Goal: Task Accomplishment & Management: Complete application form

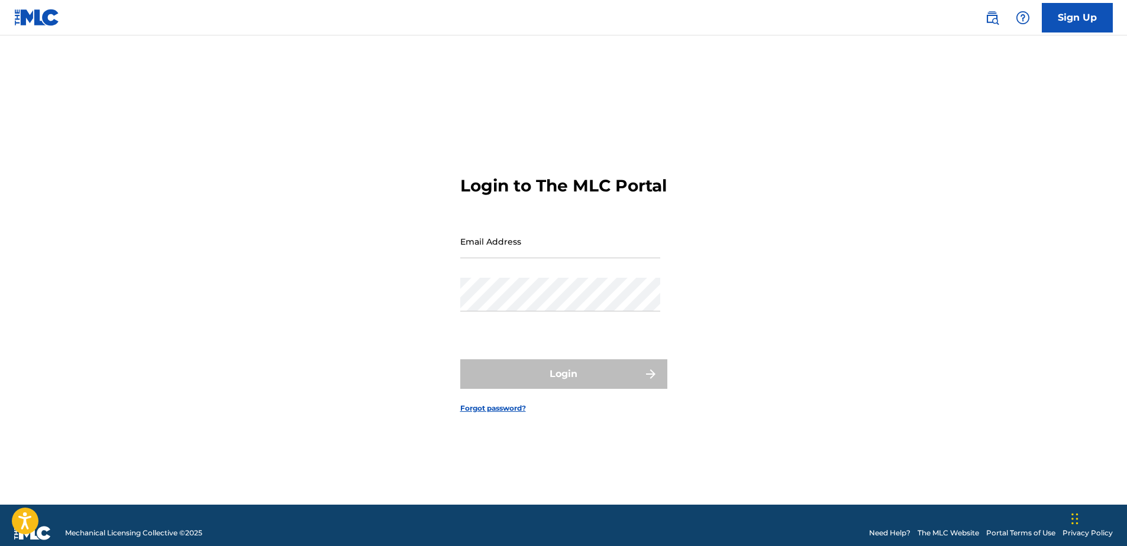
type input "[EMAIL_ADDRESS][DOMAIN_NAME]"
click at [583, 389] on div "Login" at bounding box center [563, 375] width 207 height 30
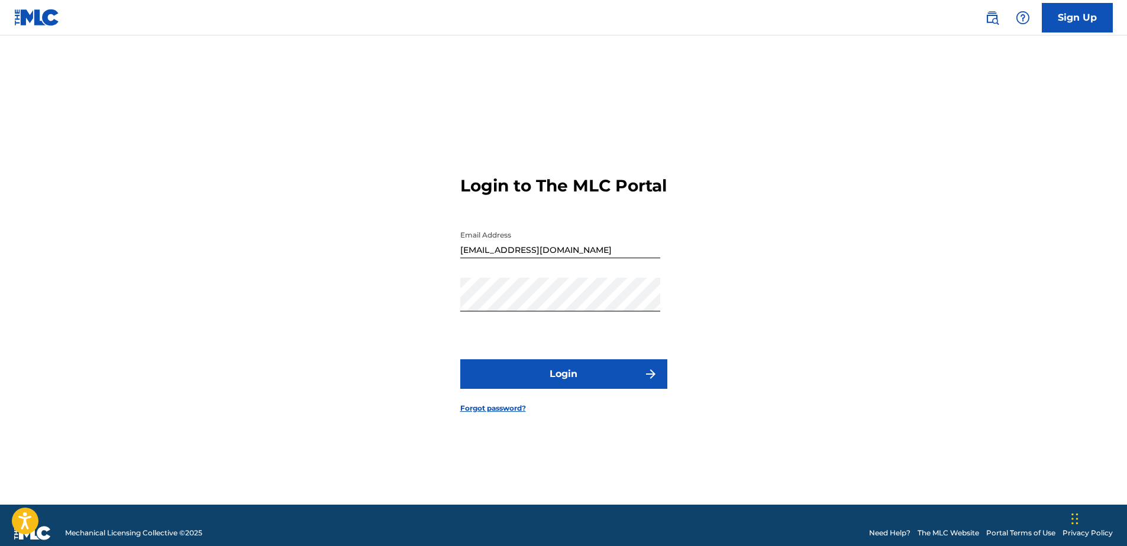
click at [585, 389] on button "Login" at bounding box center [563, 375] width 207 height 30
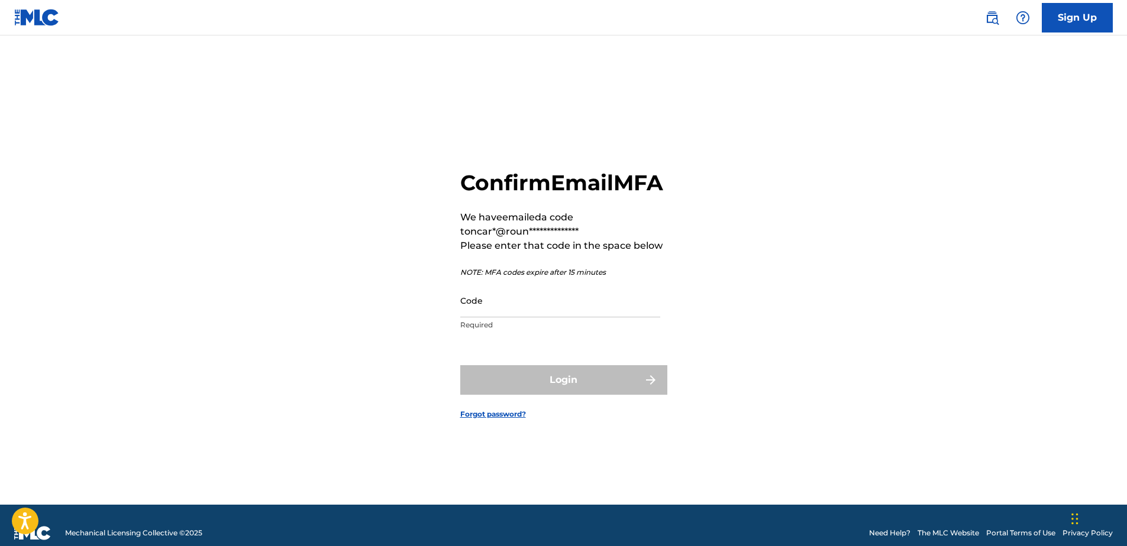
click at [557, 318] on input "Code" at bounding box center [560, 301] width 200 height 34
drag, startPoint x: 516, startPoint y: 315, endPoint x: 520, endPoint y: 325, distance: 10.1
click at [516, 315] on input "Code" at bounding box center [560, 301] width 200 height 34
paste input "918875"
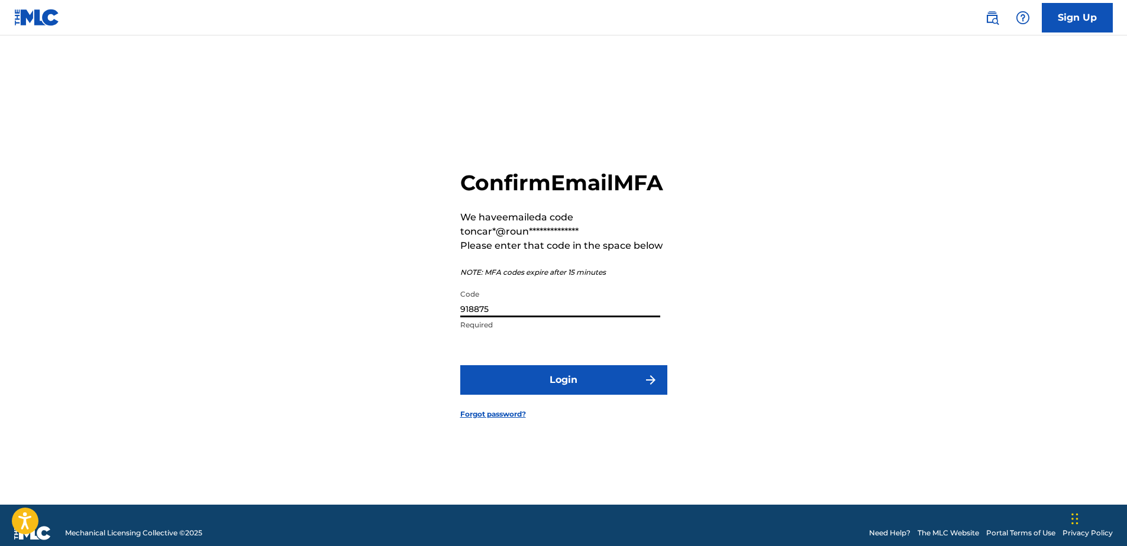
type input "918875"
click at [552, 376] on form "**********" at bounding box center [563, 285] width 207 height 440
click at [554, 387] on button "Login" at bounding box center [563, 381] width 207 height 30
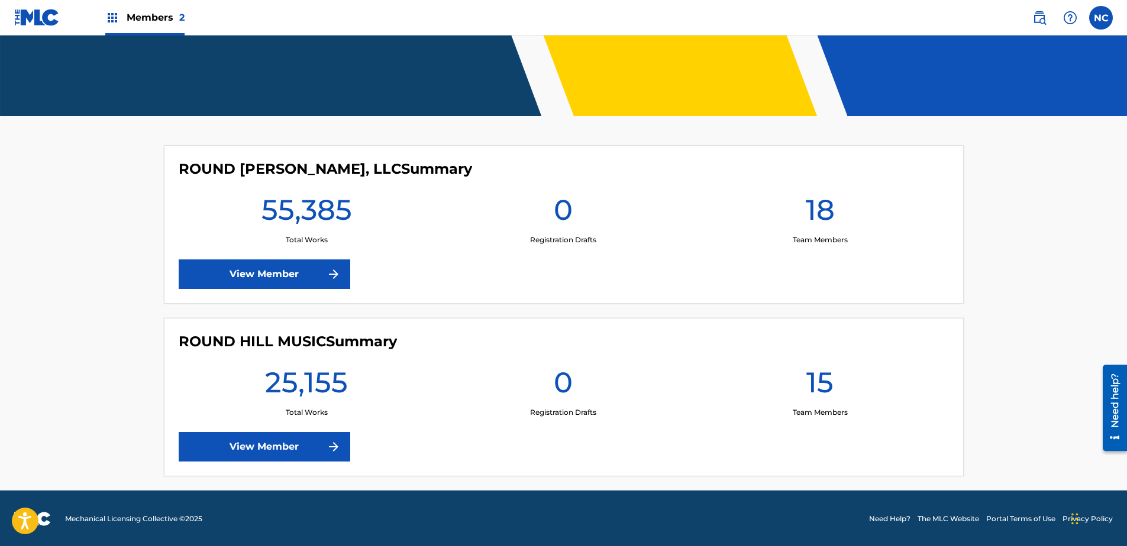
scroll to position [232, 0]
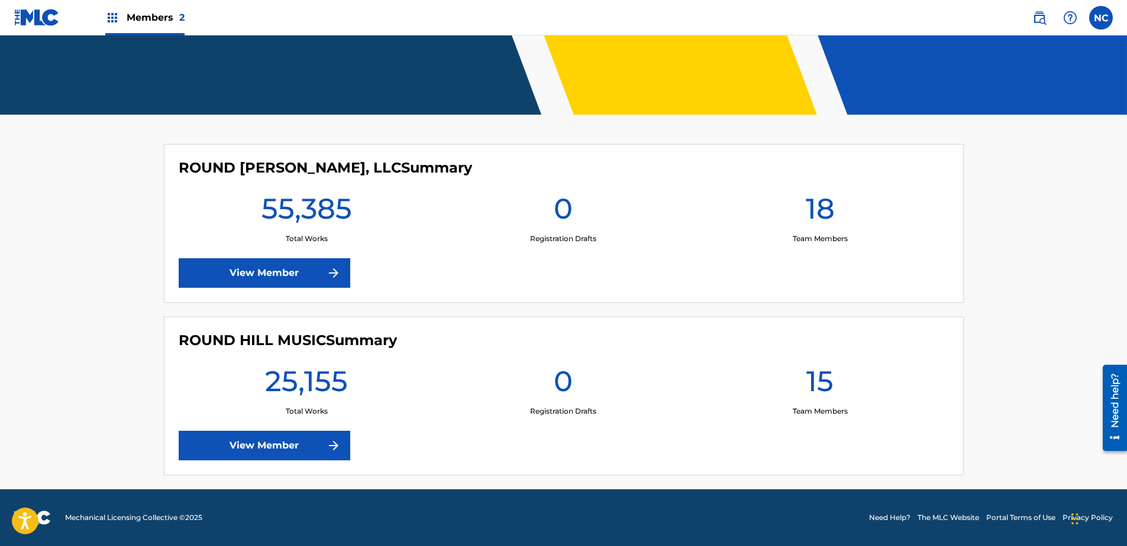
click at [318, 447] on link "View Member" at bounding box center [265, 446] width 172 height 30
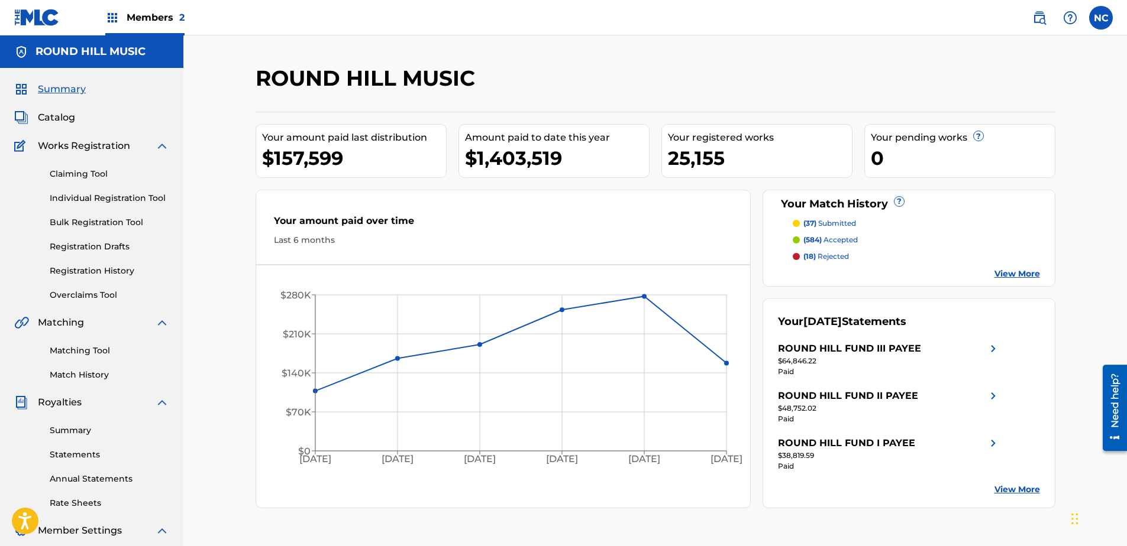
click at [49, 118] on span "Catalog" at bounding box center [56, 118] width 37 height 14
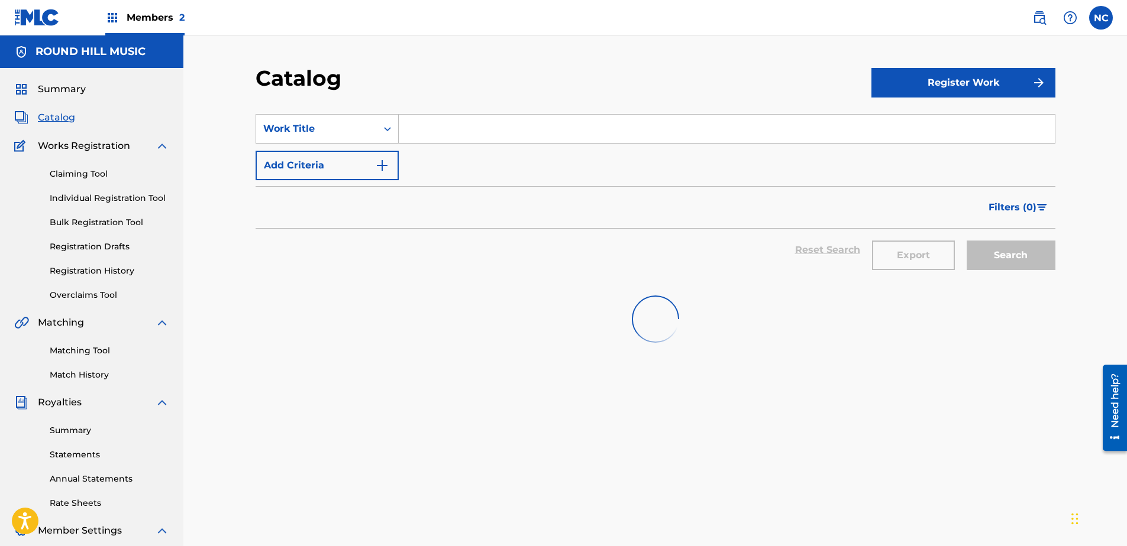
click at [483, 129] on input "Search Form" at bounding box center [727, 129] width 656 height 28
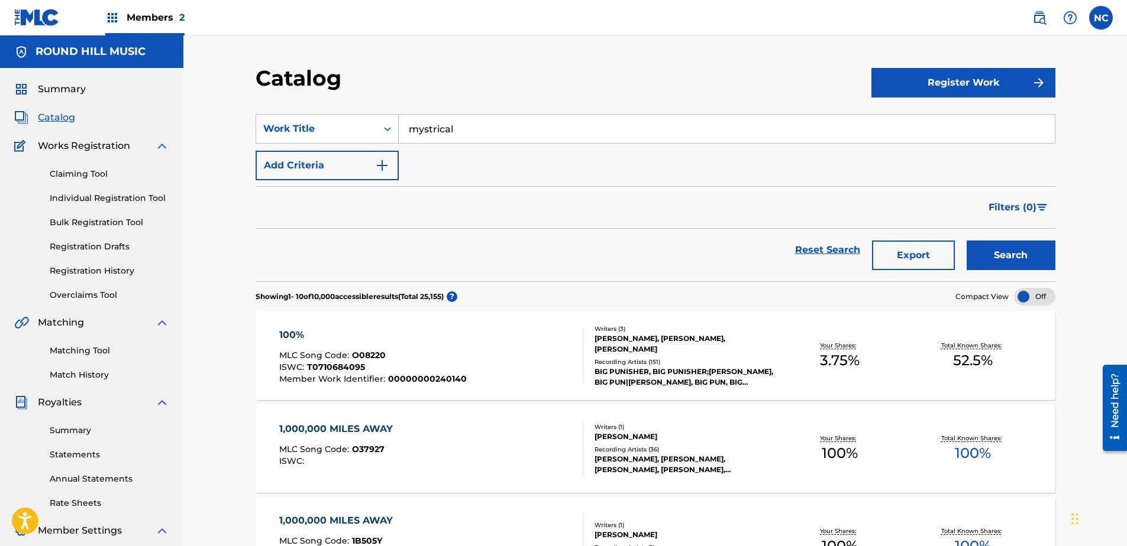
click at [966, 241] on button "Search" at bounding box center [1010, 256] width 89 height 30
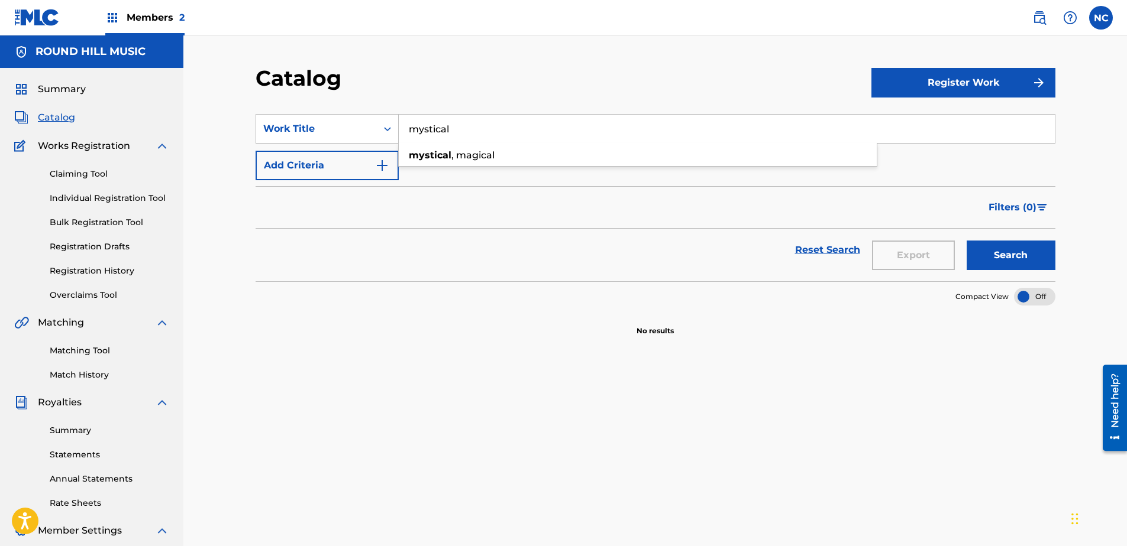
type input "mystical"
click at [966, 241] on button "Search" at bounding box center [1010, 256] width 89 height 30
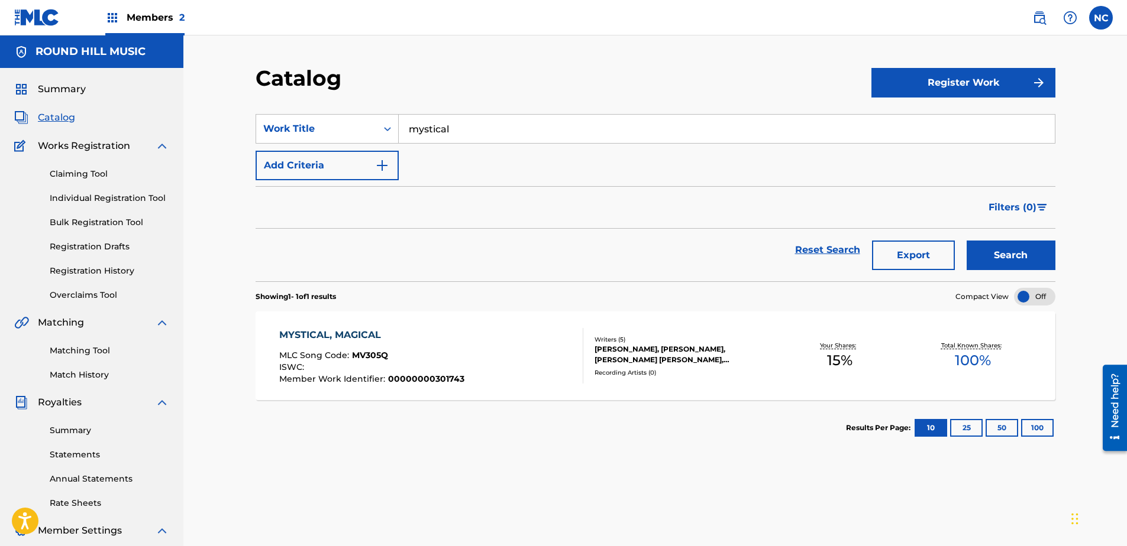
click at [496, 366] on div "MYSTICAL, MAGICAL MLC Song Code : MV305Q ISWC : Member Work Identifier : 000000…" at bounding box center [431, 356] width 304 height 56
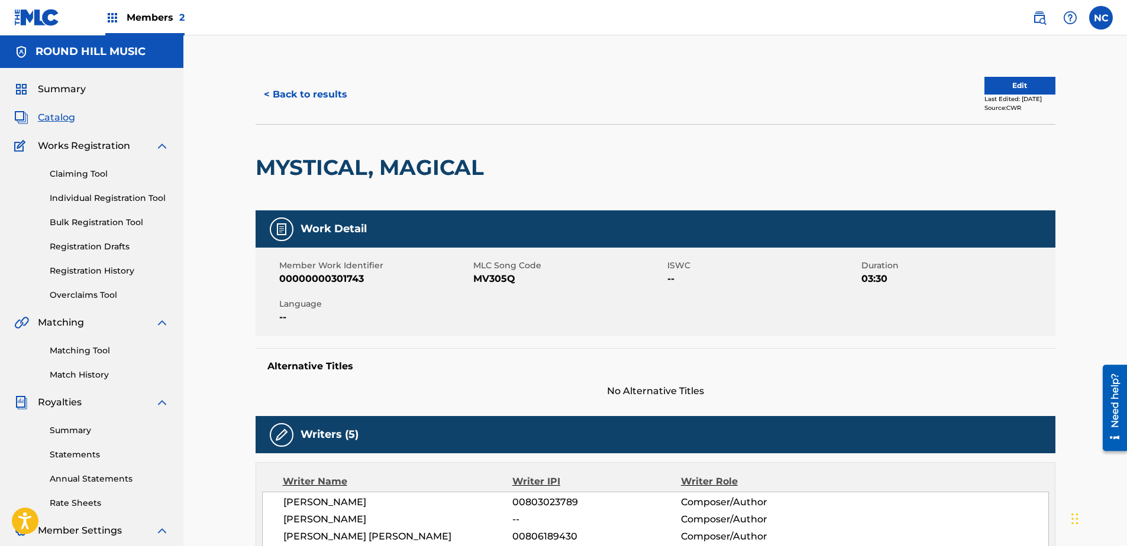
click at [1027, 88] on button "Edit" at bounding box center [1019, 86] width 71 height 18
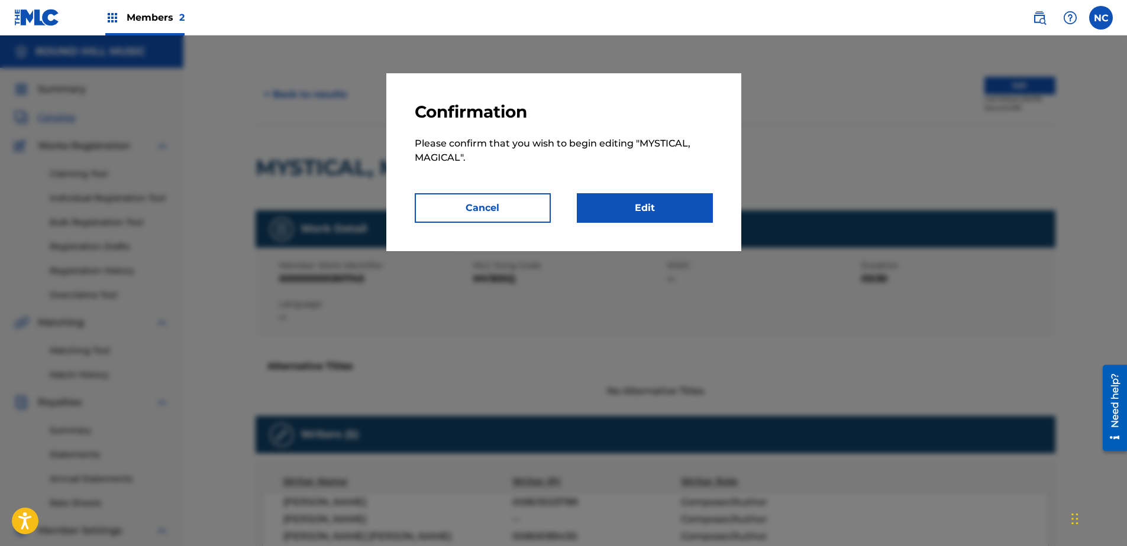
click at [658, 204] on link "Edit" at bounding box center [645, 208] width 136 height 30
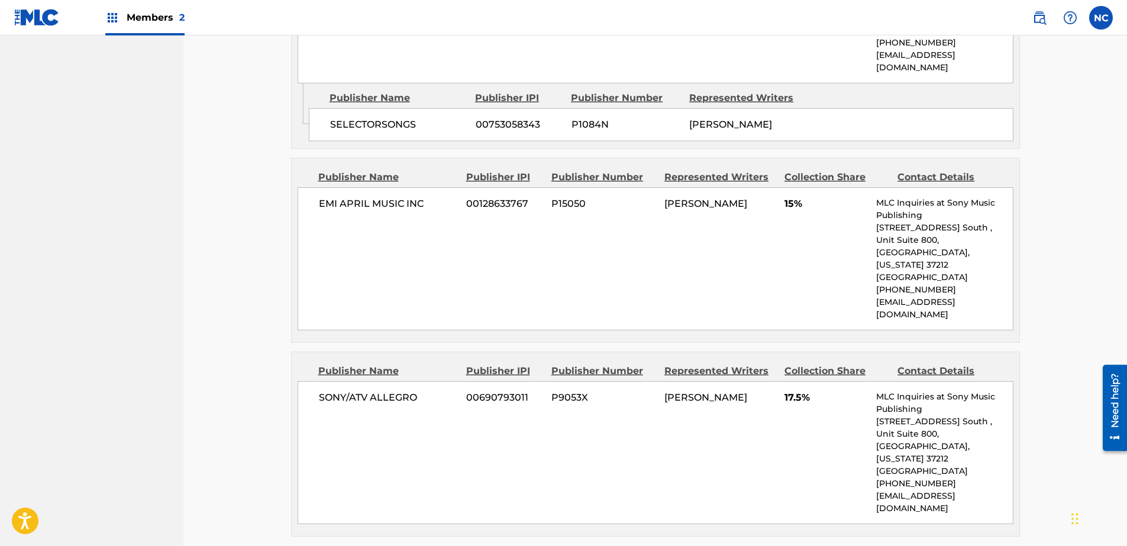
scroll to position [2048, 0]
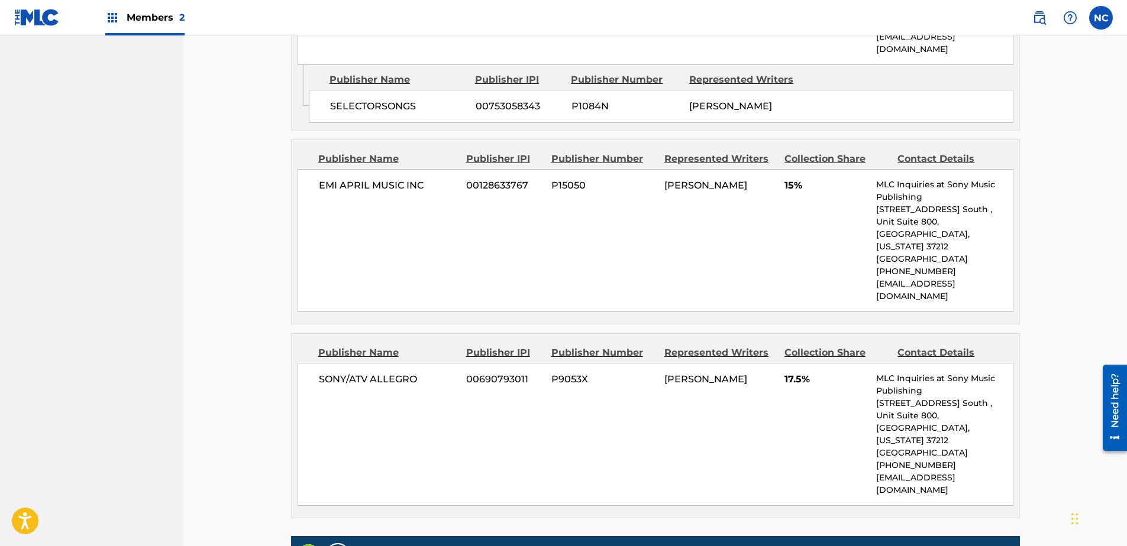
click at [893, 546] on link "Edit" at bounding box center [897, 555] width 71 height 18
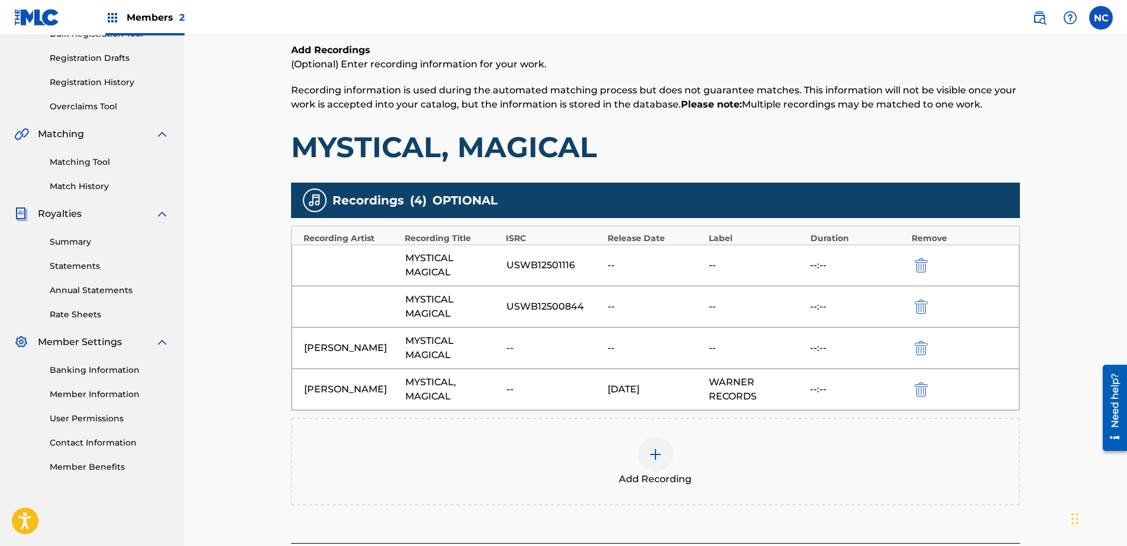
scroll to position [302, 0]
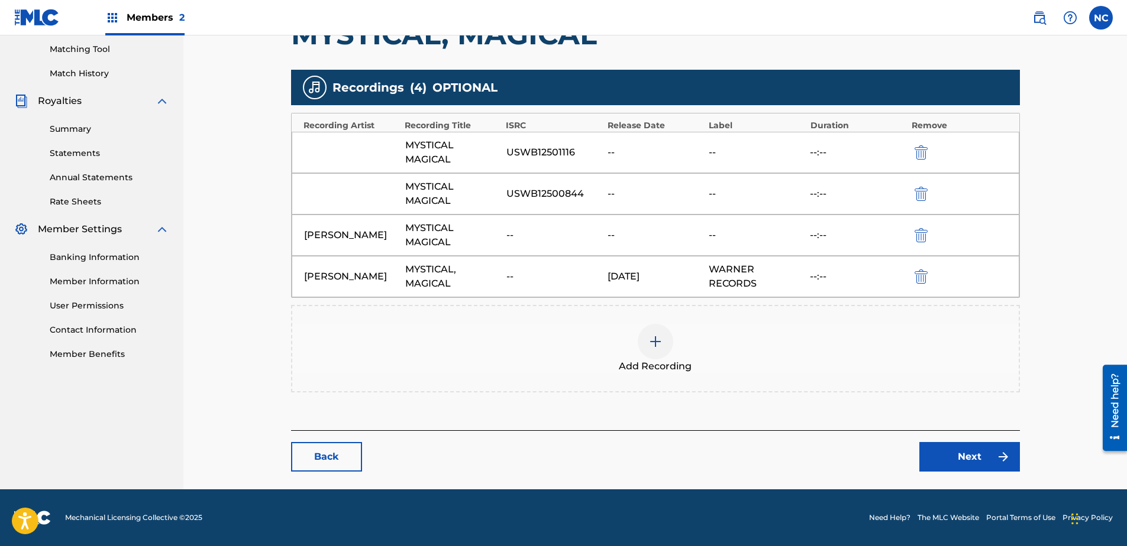
click at [659, 337] on img at bounding box center [655, 342] width 14 height 14
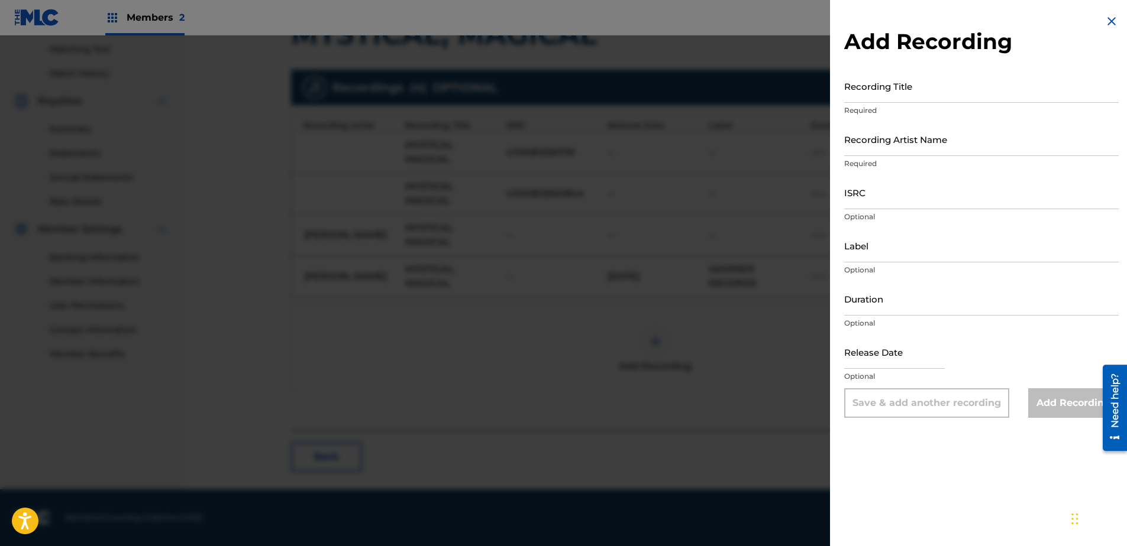
drag, startPoint x: 940, startPoint y: 69, endPoint x: 934, endPoint y: 87, distance: 19.5
click at [936, 85] on div "Add Recording Recording Title Required Recording Artist Name Required ISRC Opti…" at bounding box center [981, 216] width 303 height 432
click at [934, 87] on input "Recording Title" at bounding box center [981, 86] width 274 height 34
paste input "Mystical Magical"
type input "Mystical Magical"
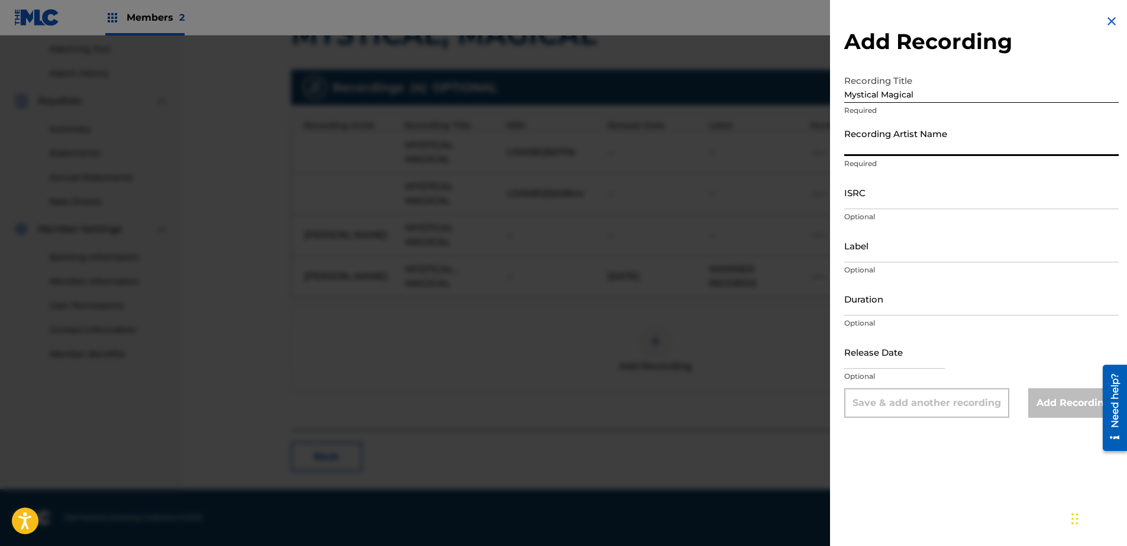
click at [930, 137] on input "Recording Artist Name" at bounding box center [981, 139] width 274 height 34
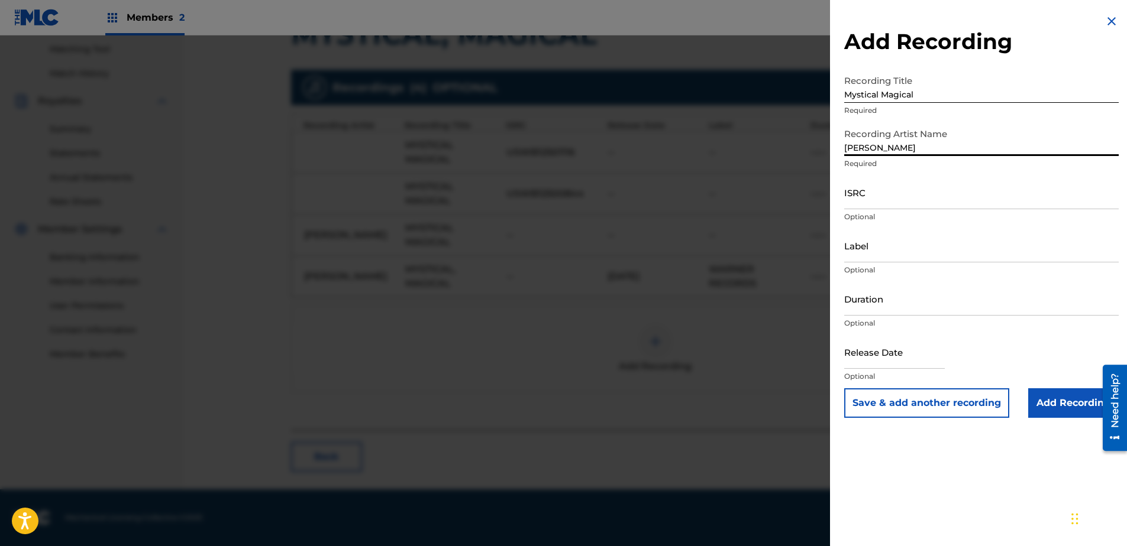
type input "[PERSON_NAME]"
click at [925, 198] on input "ISRC" at bounding box center [981, 193] width 274 height 34
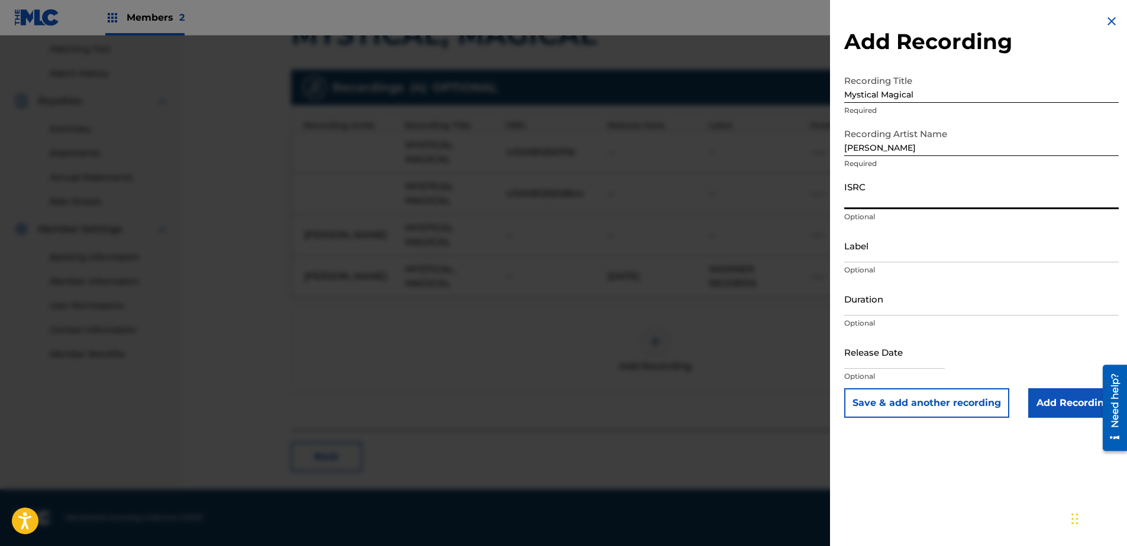
paste input "USWB12500844"
type input "USWB12500844"
click at [963, 258] on input "Label" at bounding box center [981, 246] width 274 height 34
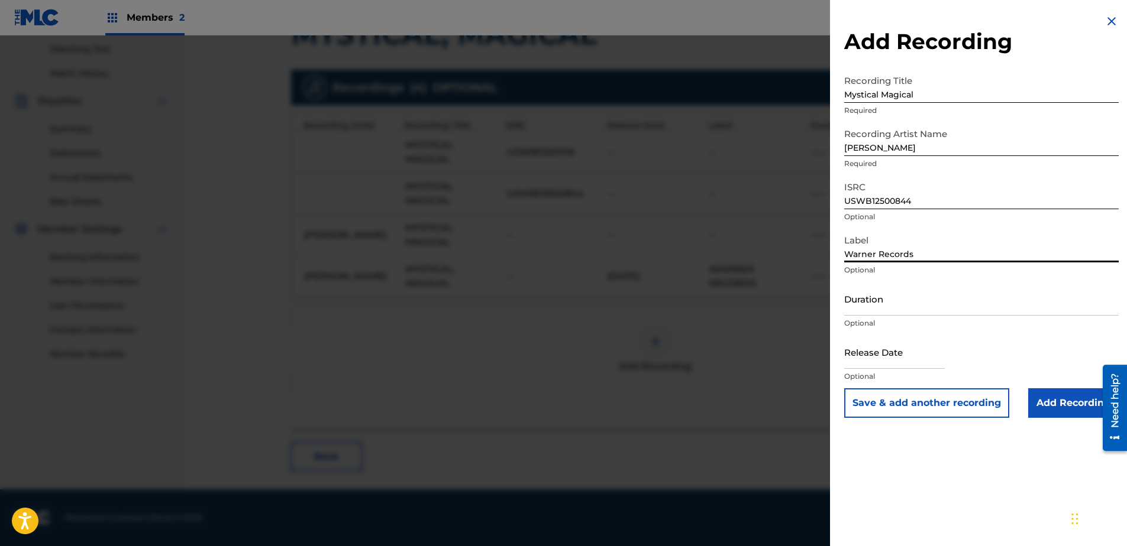
type input "Warner Records"
click at [904, 298] on input "Duration" at bounding box center [981, 299] width 274 height 34
type input "02:45"
click at [859, 363] on input "text" at bounding box center [894, 352] width 101 height 34
select select "7"
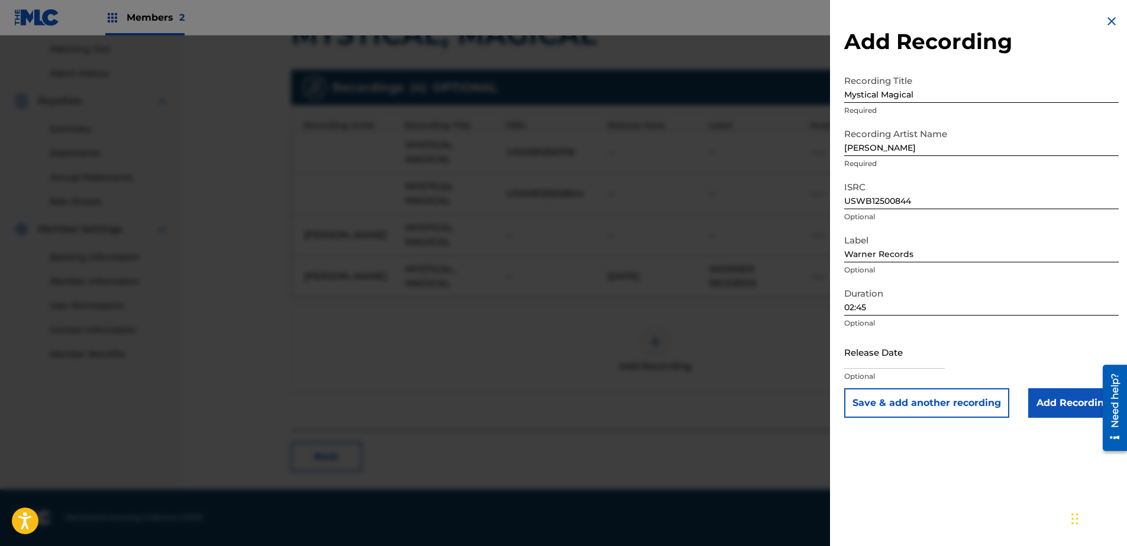
select select "2025"
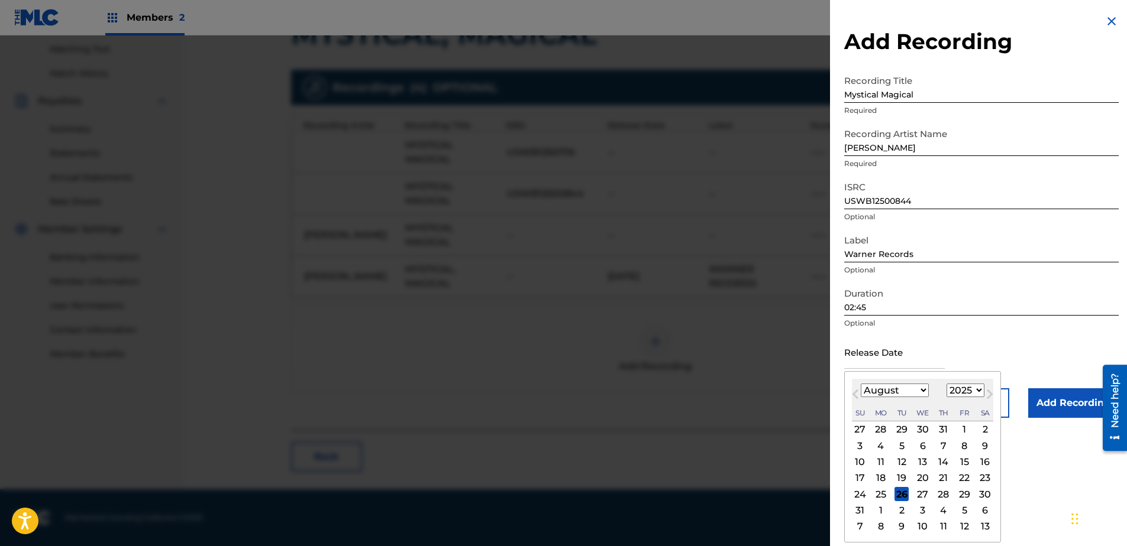
click at [861, 393] on button "Previous Month" at bounding box center [855, 396] width 19 height 19
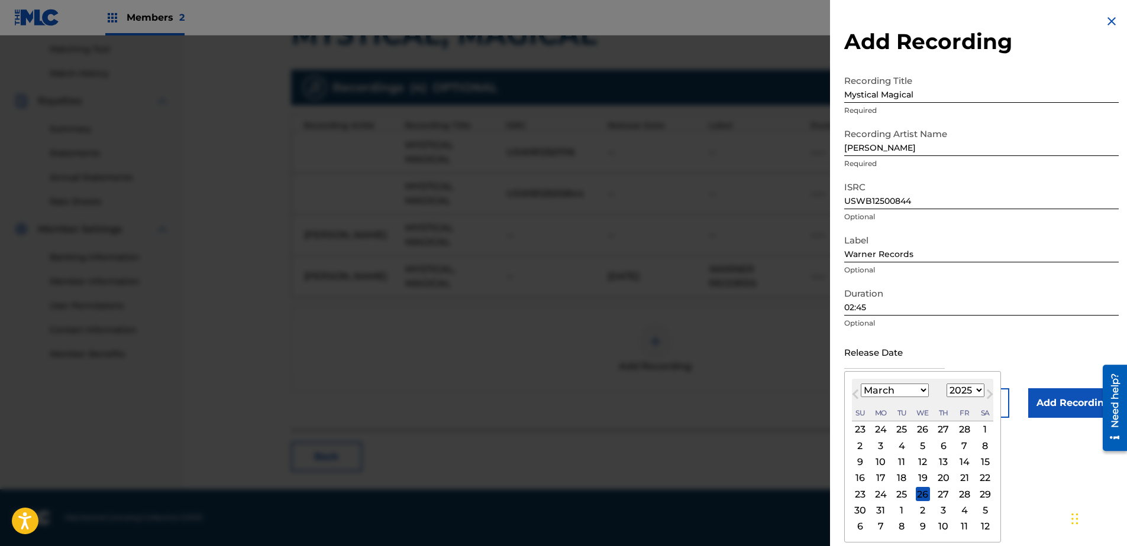
click at [991, 397] on button "Next Month" at bounding box center [989, 396] width 19 height 19
select select "3"
click at [943, 478] on div "24" at bounding box center [943, 478] width 14 height 14
type input "[DATE]"
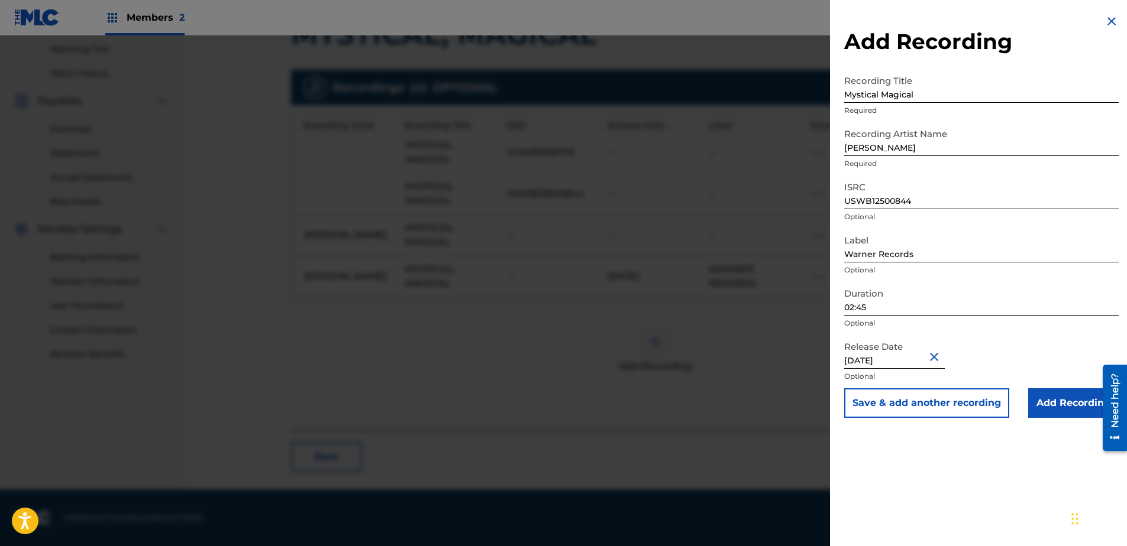
click at [1049, 413] on input "Add Recording" at bounding box center [1073, 404] width 90 height 30
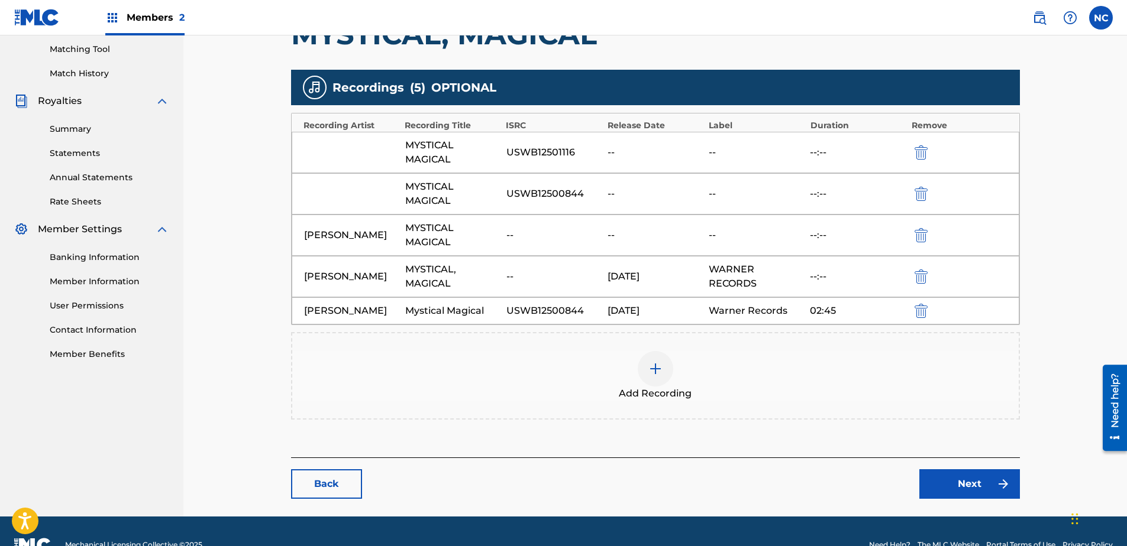
click at [959, 492] on link "Next" at bounding box center [969, 485] width 101 height 30
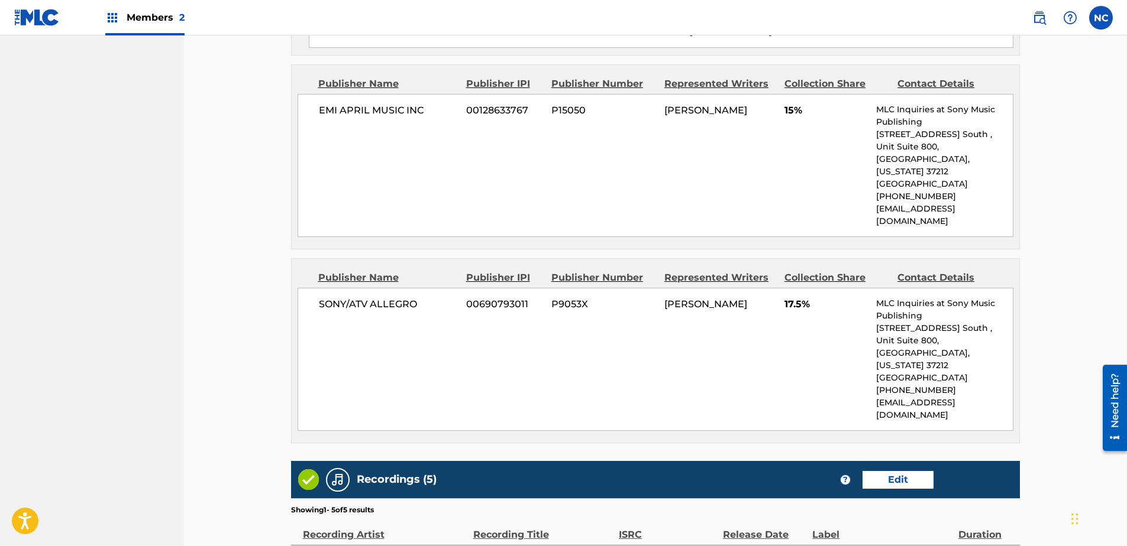
scroll to position [2205, 0]
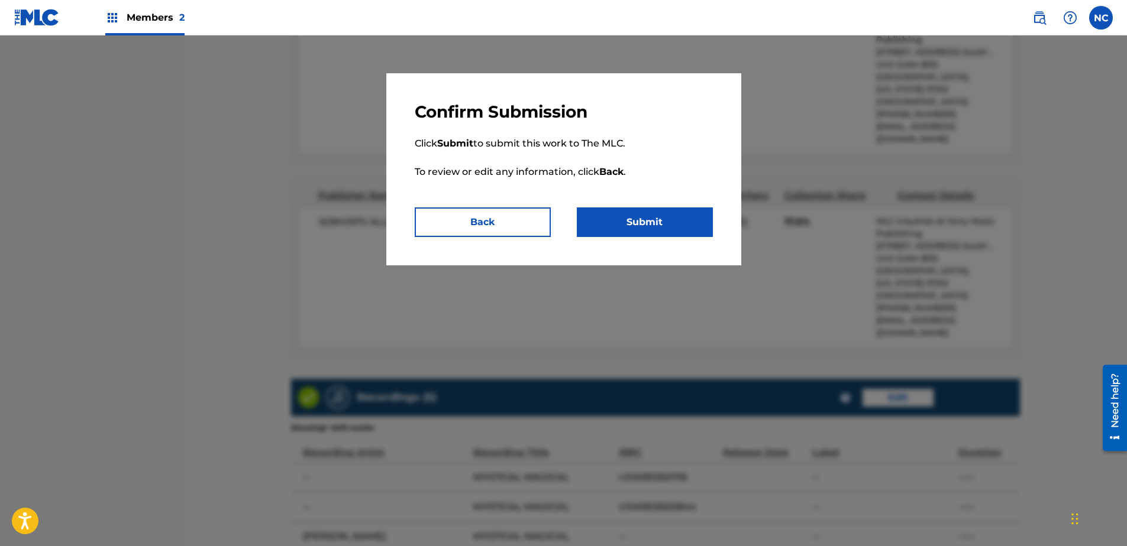
click at [661, 224] on button "Submit" at bounding box center [645, 223] width 136 height 30
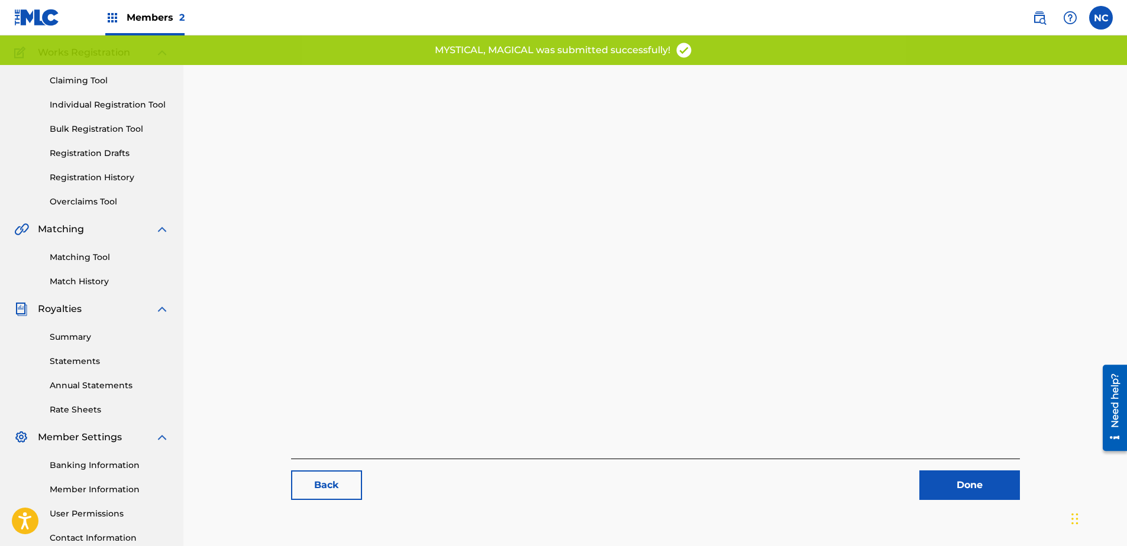
scroll to position [187, 0]
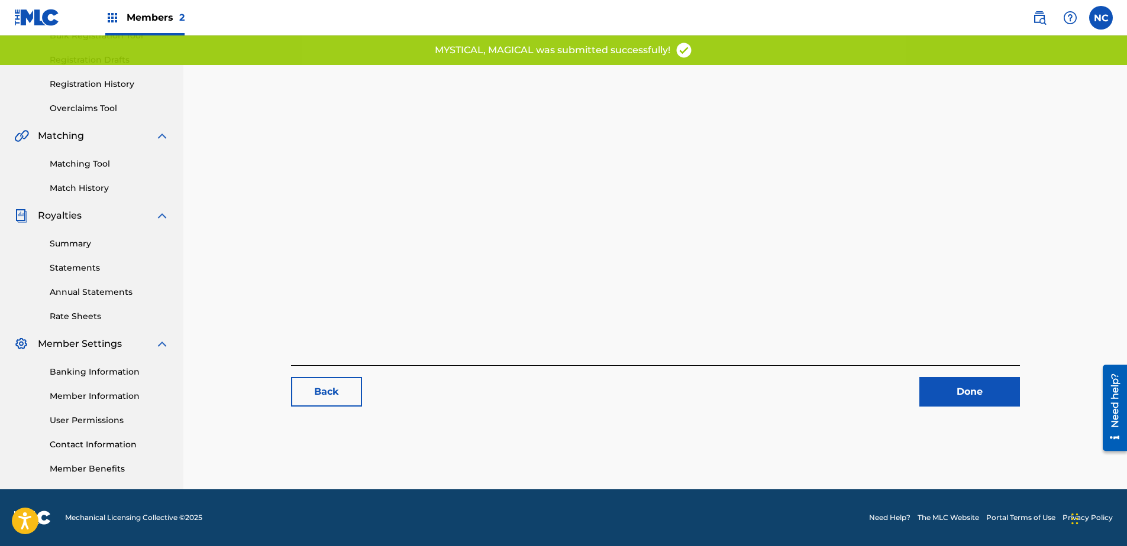
click at [961, 390] on link "Done" at bounding box center [969, 392] width 101 height 30
